Goal: Task Accomplishment & Management: Manage account settings

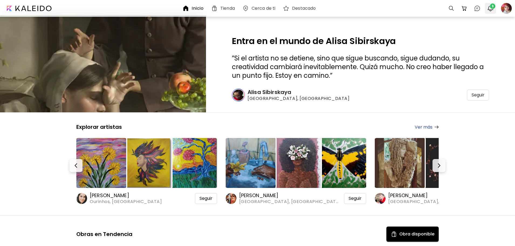
click at [490, 8] on img "button" at bounding box center [490, 8] width 6 height 6
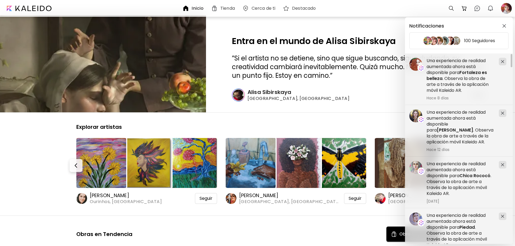
click at [506, 8] on div "Notificaciones 100 Seguidores Una experiencia de realidad aumentada ahora está …" at bounding box center [257, 123] width 515 height 246
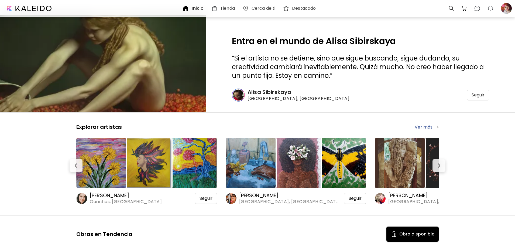
click at [506, 8] on div at bounding box center [507, 8] width 12 height 12
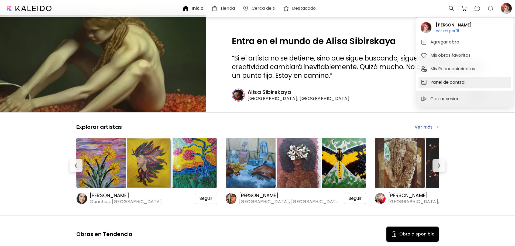
click at [458, 81] on h5 "Panel de control" at bounding box center [448, 82] width 37 height 6
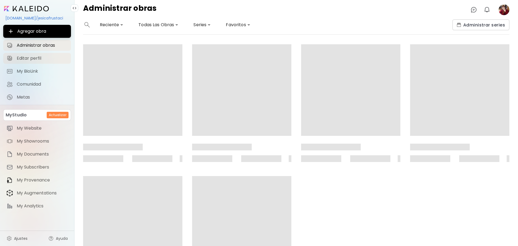
click at [31, 58] on span "Editar perfil" at bounding box center [42, 58] width 51 height 5
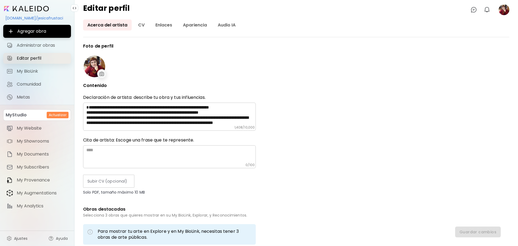
type input "*********"
type input "**********"
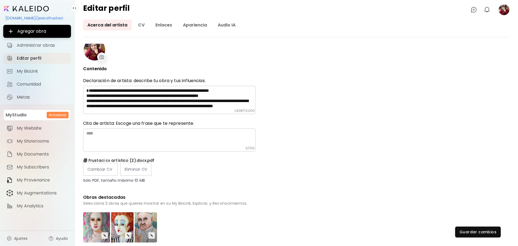
scroll to position [108, 0]
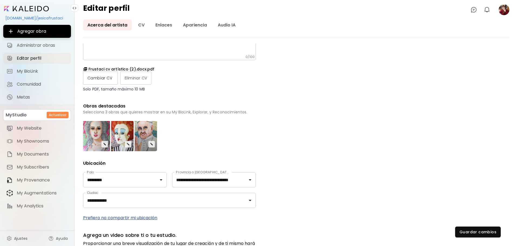
click at [114, 77] on label "Cambiar CV" at bounding box center [100, 77] width 35 height 13
click at [0, 0] on input "Cambiar CV" at bounding box center [0, 0] width 0 height 0
click at [462, 231] on span "Guardar cambios" at bounding box center [477, 232] width 37 height 6
